Goal: Navigation & Orientation: Find specific page/section

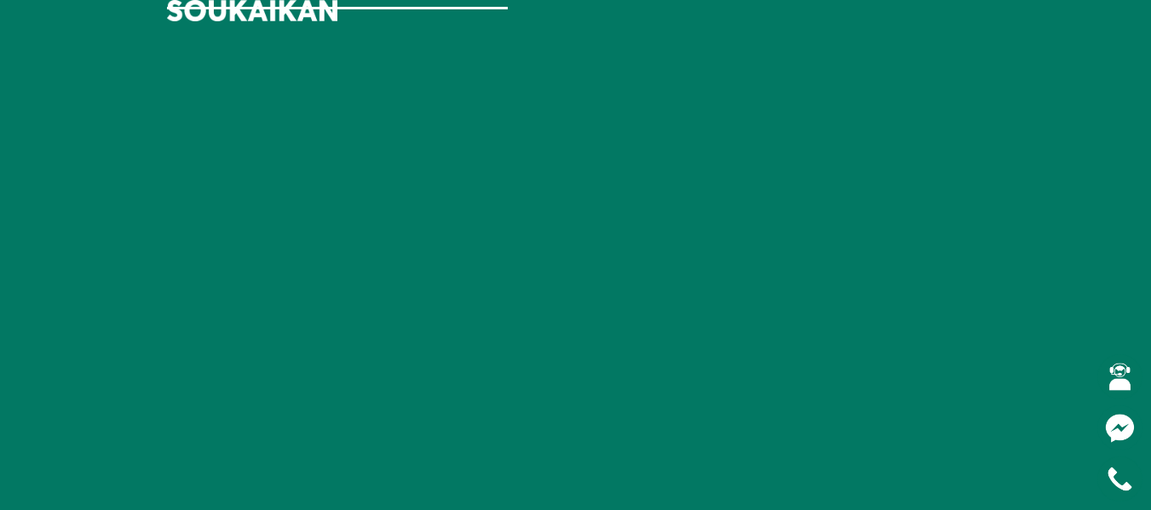
click at [880, 334] on div at bounding box center [576, 282] width 818 height 564
click at [197, 111] on div at bounding box center [337, 290] width 341 height 580
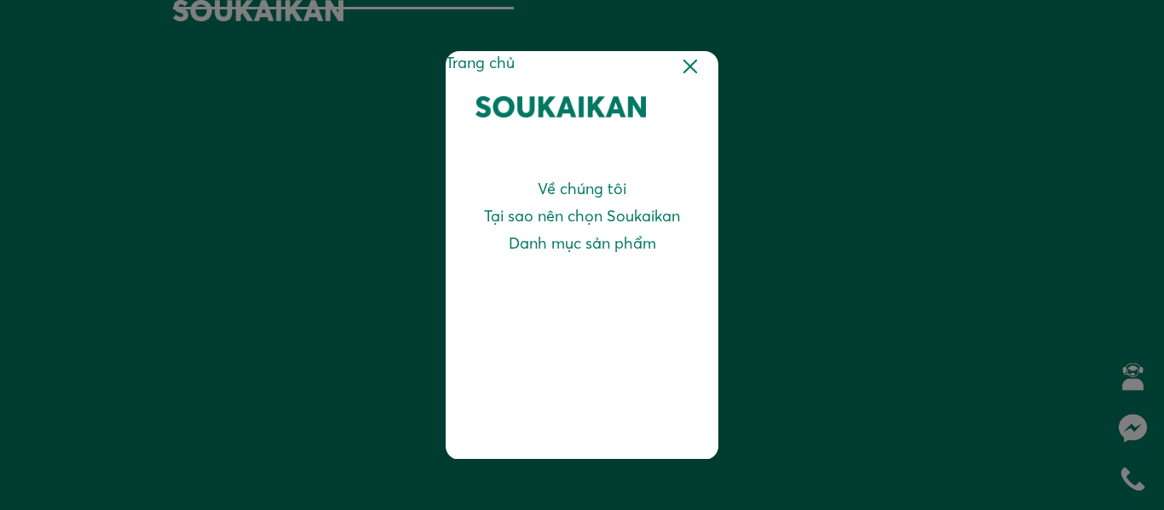
click at [697, 68] on div "Trang chủ Về chúng tôi Tại sao nên chọn Soukaikan Danh mục sản phẩm" at bounding box center [582, 255] width 273 height 409
click at [696, 68] on div at bounding box center [690, 67] width 14 height 14
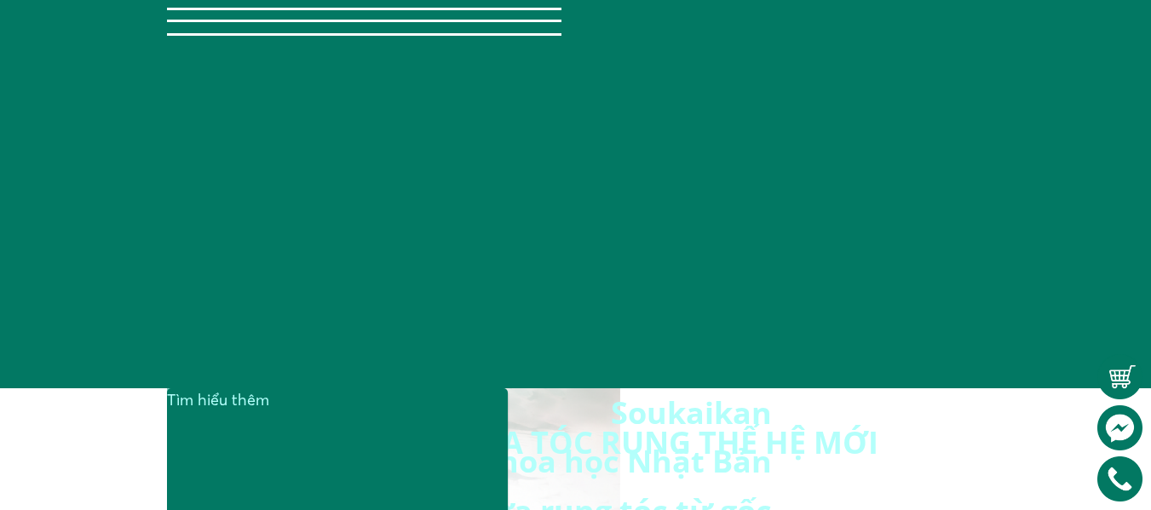
scroll to position [142, 0]
